Goal: Transaction & Acquisition: Purchase product/service

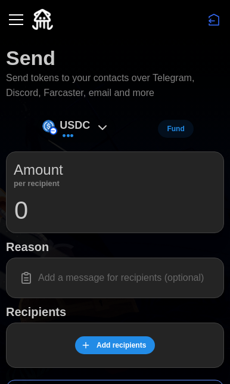
click at [95, 128] on icon at bounding box center [102, 127] width 14 height 14
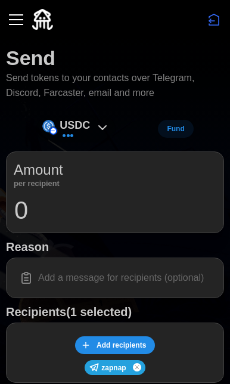
click at [101, 126] on icon at bounding box center [102, 128] width 7 height 4
click at [129, 283] on input at bounding box center [115, 277] width 203 height 25
type input "t"
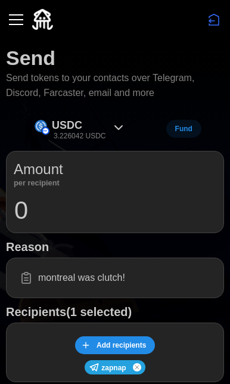
type input "montreal was clutch!"
click at [90, 196] on input "0" at bounding box center [115, 211] width 203 height 30
click at [114, 128] on icon at bounding box center [119, 127] width 14 height 14
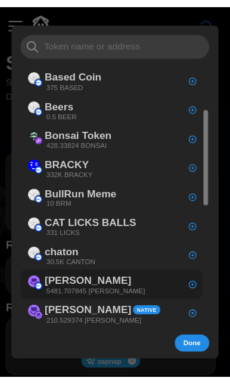
scroll to position [131, 0]
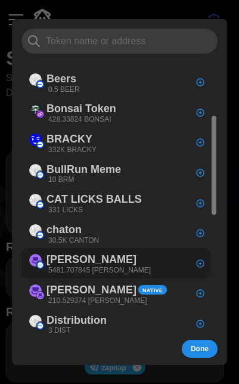
click at [134, 255] on div "[PERSON_NAME] 5481.707845 [PERSON_NAME]" at bounding box center [115, 263] width 189 height 30
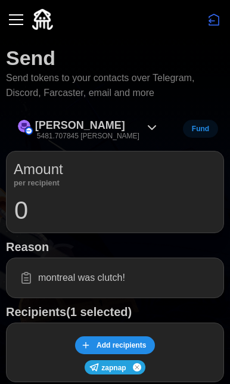
click at [91, 219] on input "0" at bounding box center [115, 211] width 203 height 30
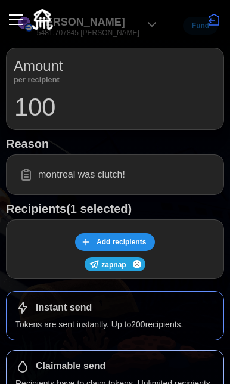
scroll to position [301, 0]
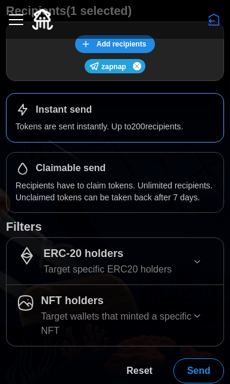
type input "100"
click at [183, 372] on button "Send" at bounding box center [199, 370] width 51 height 25
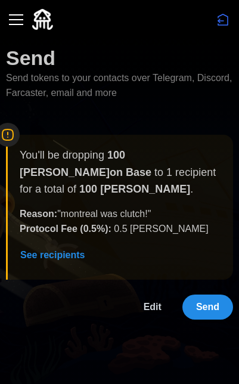
click at [211, 295] on span "Send" at bounding box center [207, 307] width 23 height 24
